Goal: Information Seeking & Learning: Learn about a topic

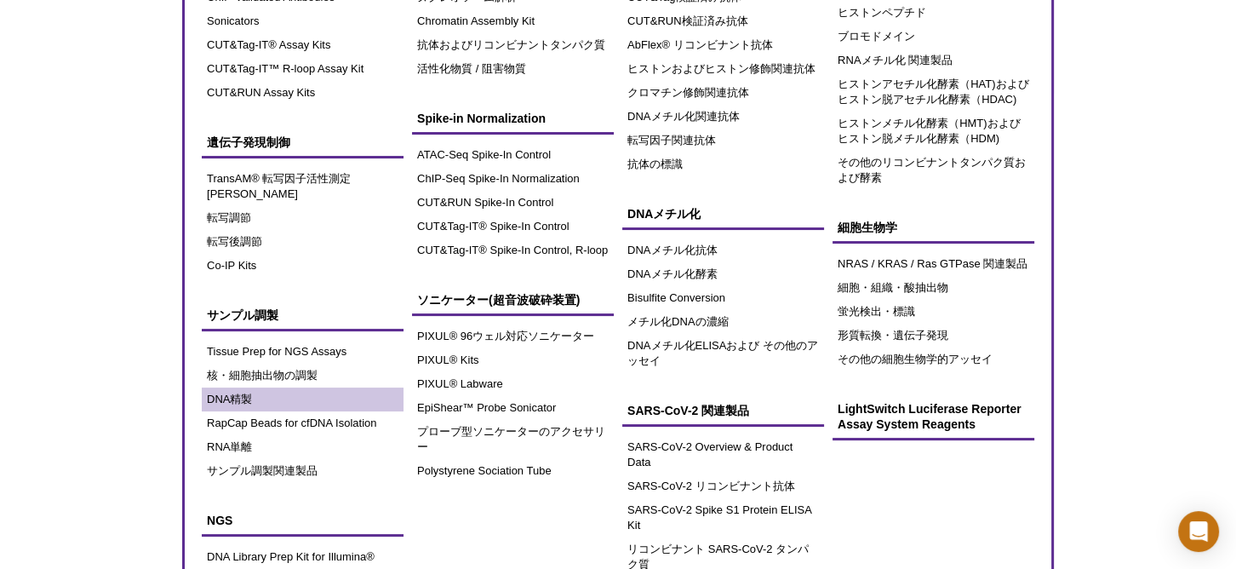
scroll to position [230, 0]
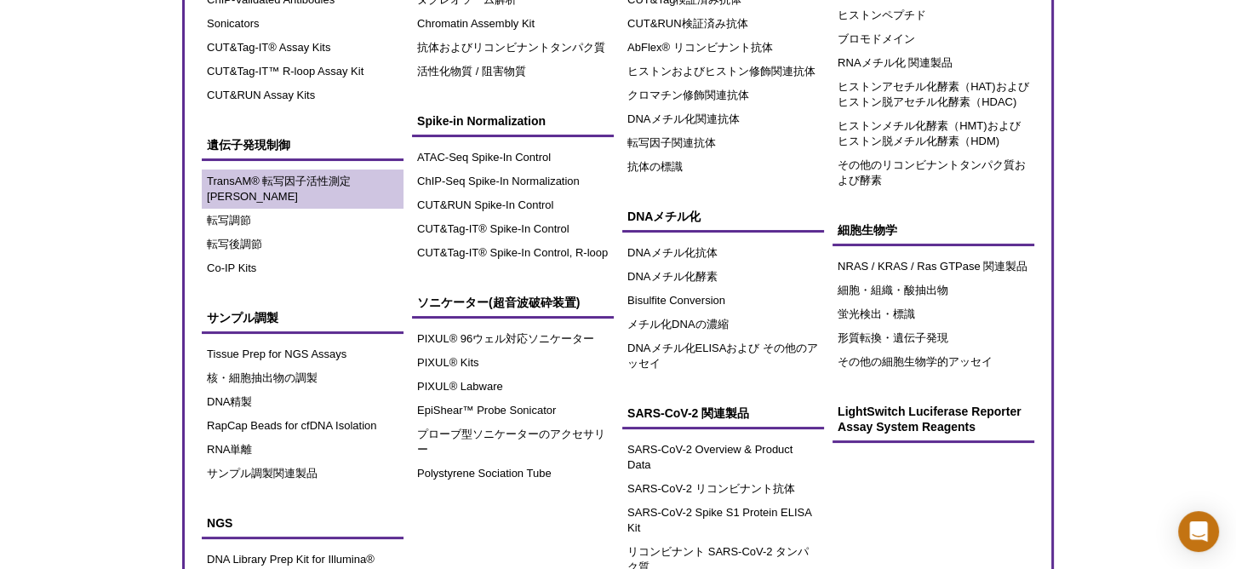
scroll to position [232, 0]
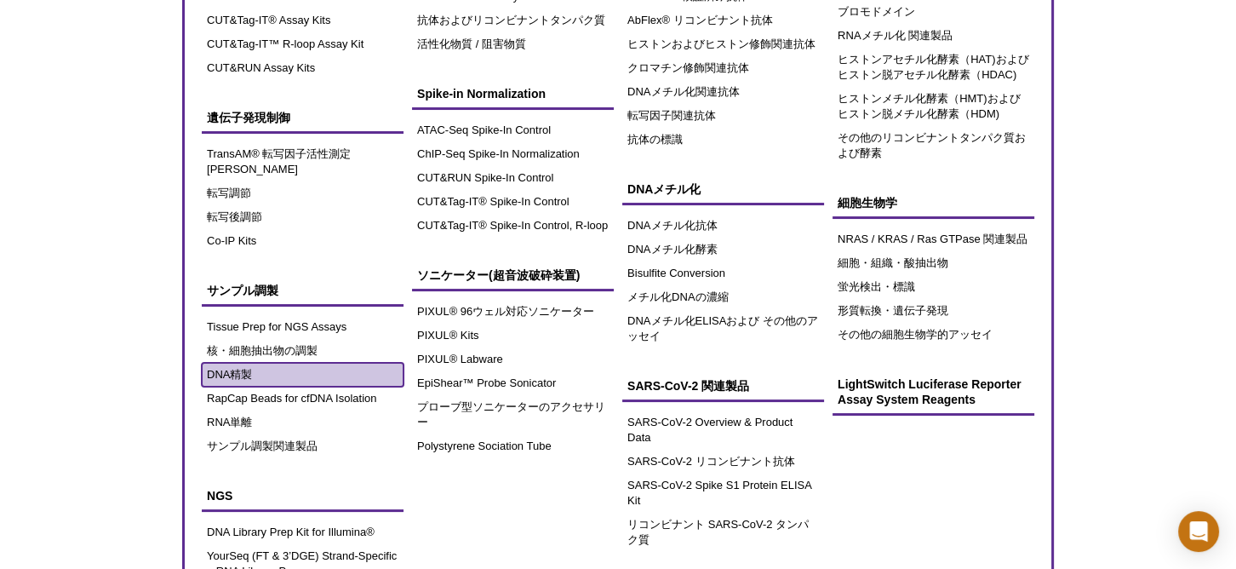
click at [223, 363] on link "DNA精製" at bounding box center [303, 375] width 202 height 24
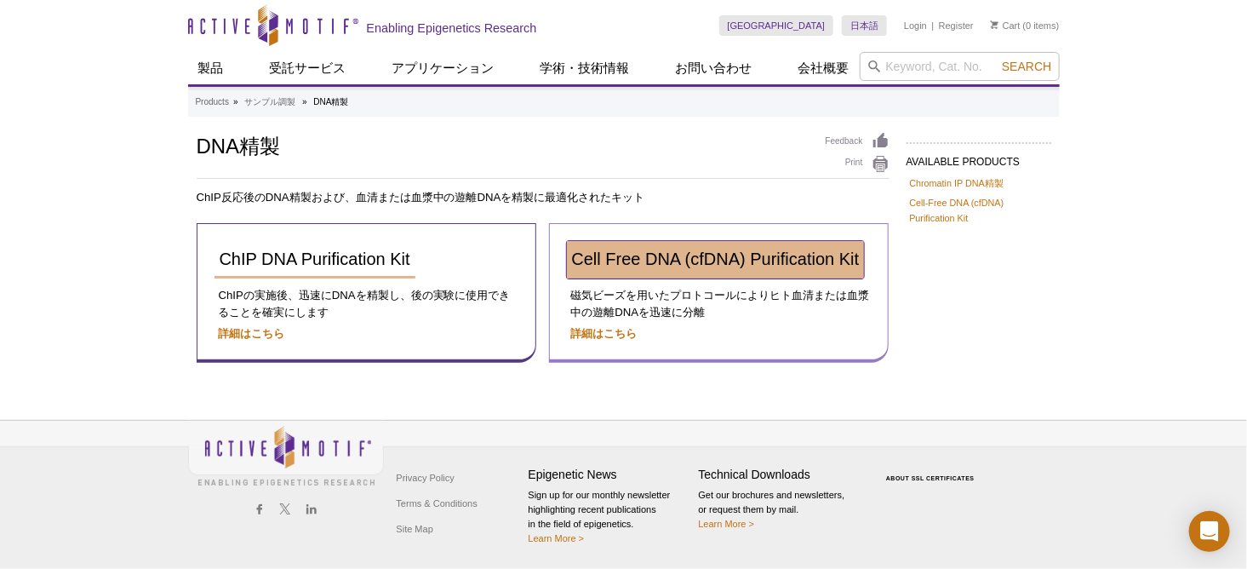
click at [771, 261] on span "Cell Free DNA (cfDNA) Purification Kit" at bounding box center [716, 258] width 288 height 19
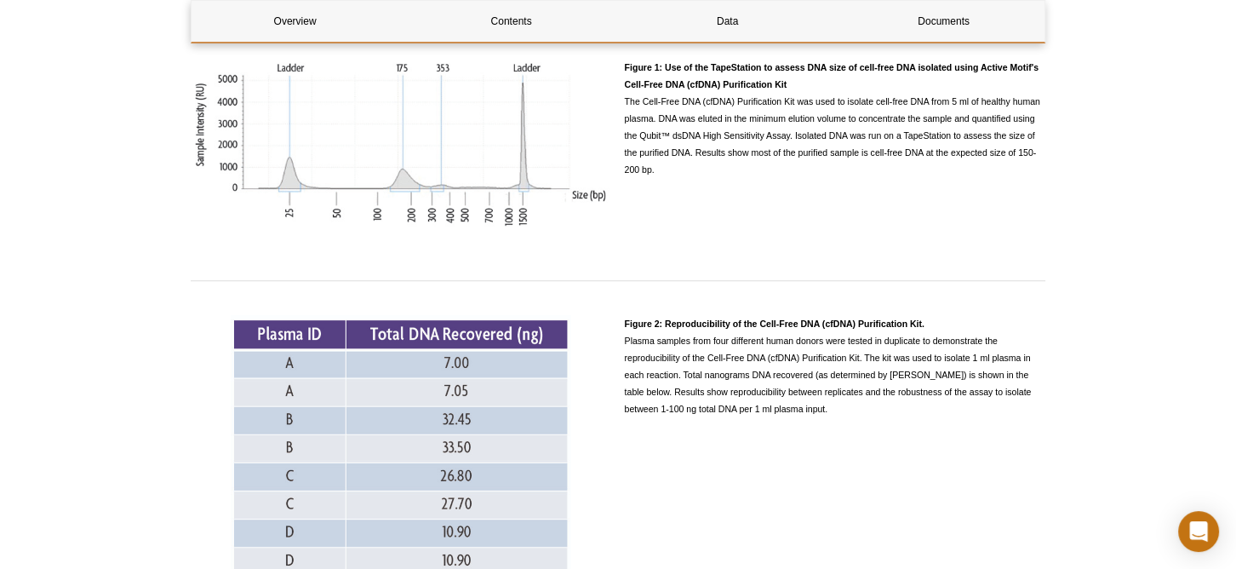
scroll to position [1316, 0]
